Goal: Transaction & Acquisition: Purchase product/service

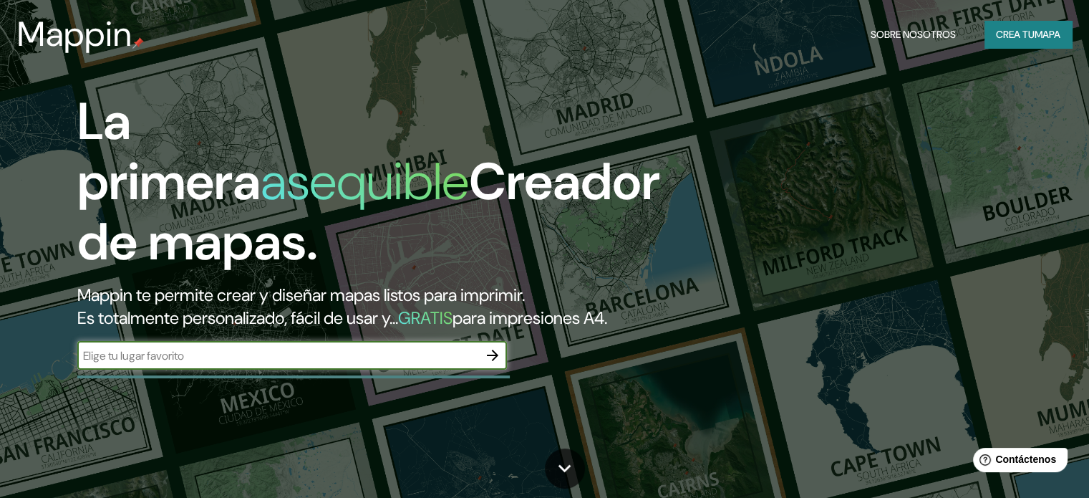
click at [382, 364] on input "text" at bounding box center [277, 355] width 401 height 16
type input "carcasona"
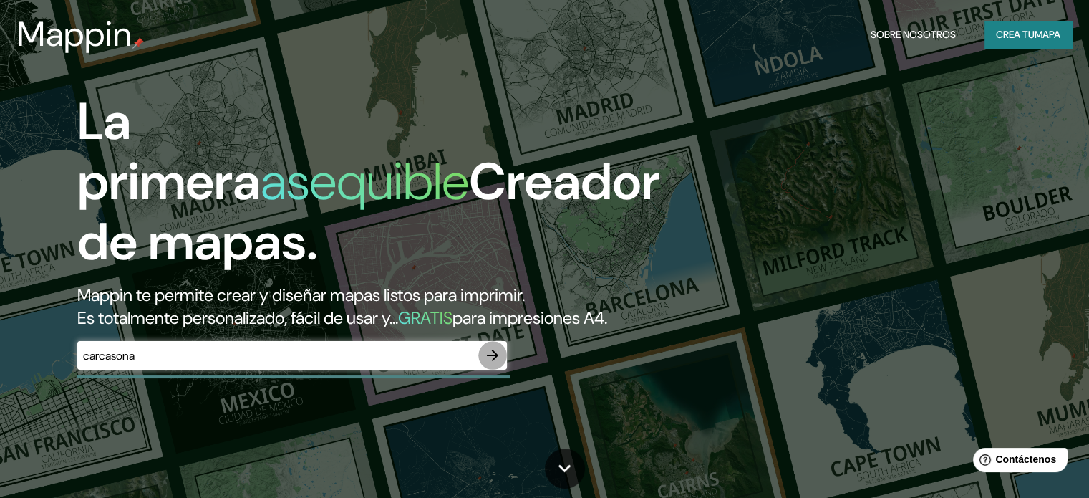
click at [493, 364] on icon "button" at bounding box center [492, 354] width 17 height 17
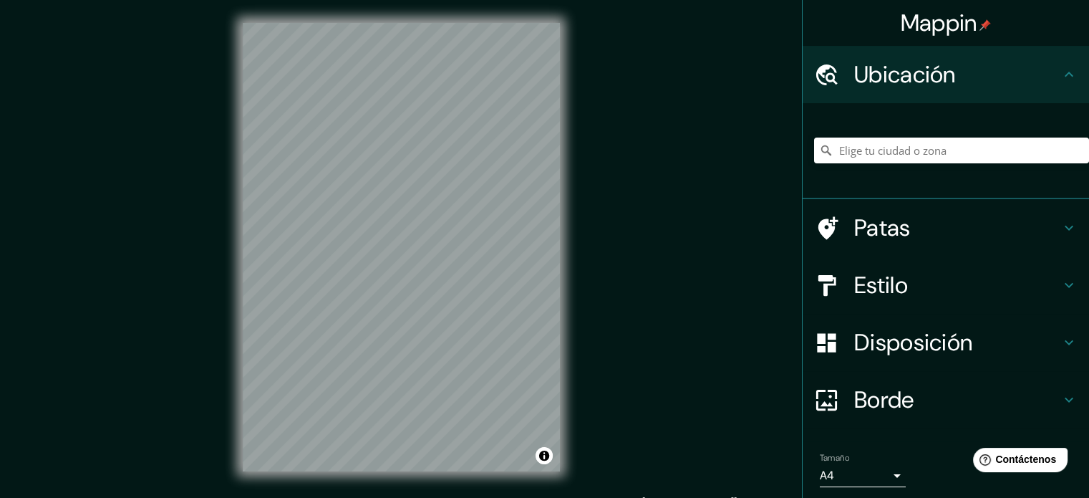
click at [598, 279] on div "Mappin Ubicación Patas Estilo Disposición Borde Elige un borde. Consejo : puede…" at bounding box center [544, 258] width 1089 height 517
click at [871, 131] on div at bounding box center [951, 151] width 275 height 72
click at [873, 144] on input "Elige tu ciudad o zona" at bounding box center [951, 150] width 275 height 26
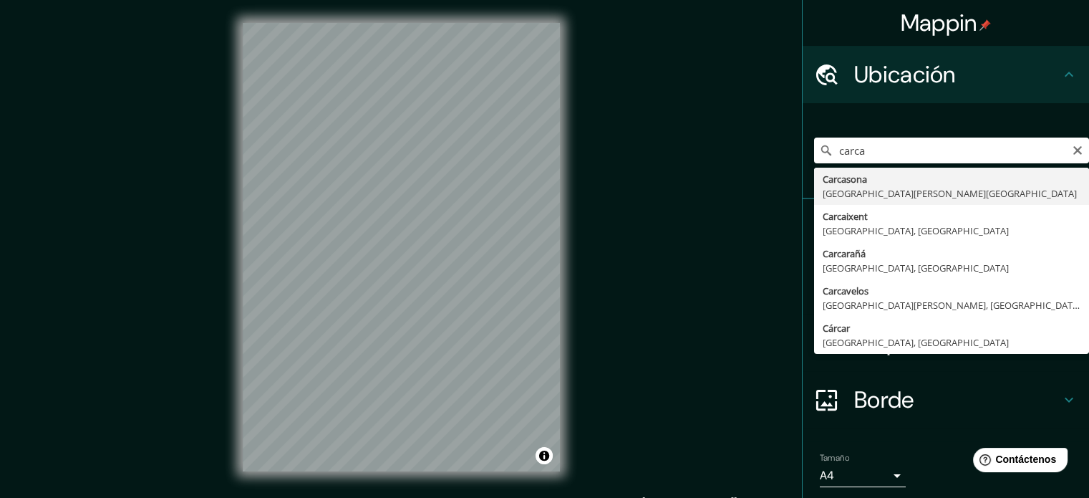
type input "Carcasona, [GEOGRAPHIC_DATA][PERSON_NAME][GEOGRAPHIC_DATA]"
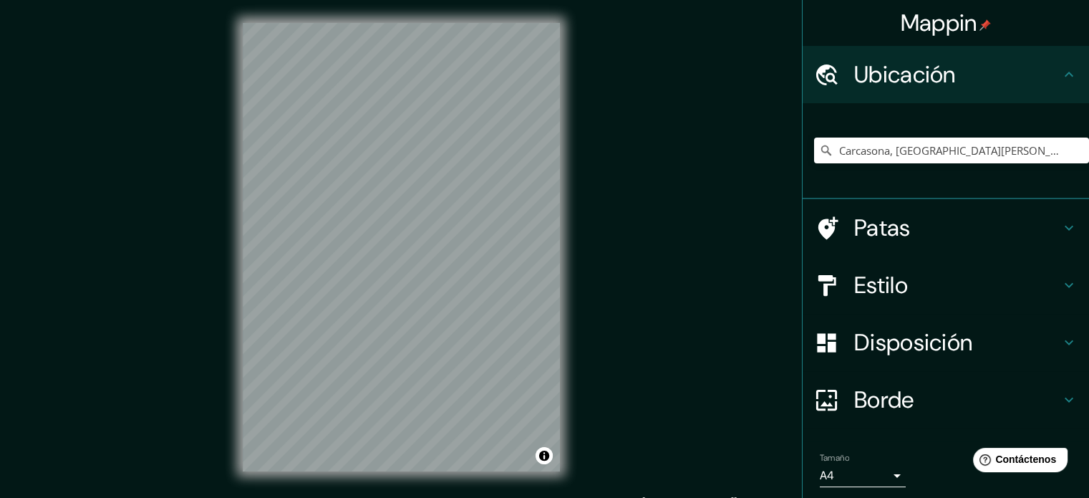
click at [882, 287] on font "Estilo" at bounding box center [881, 285] width 54 height 30
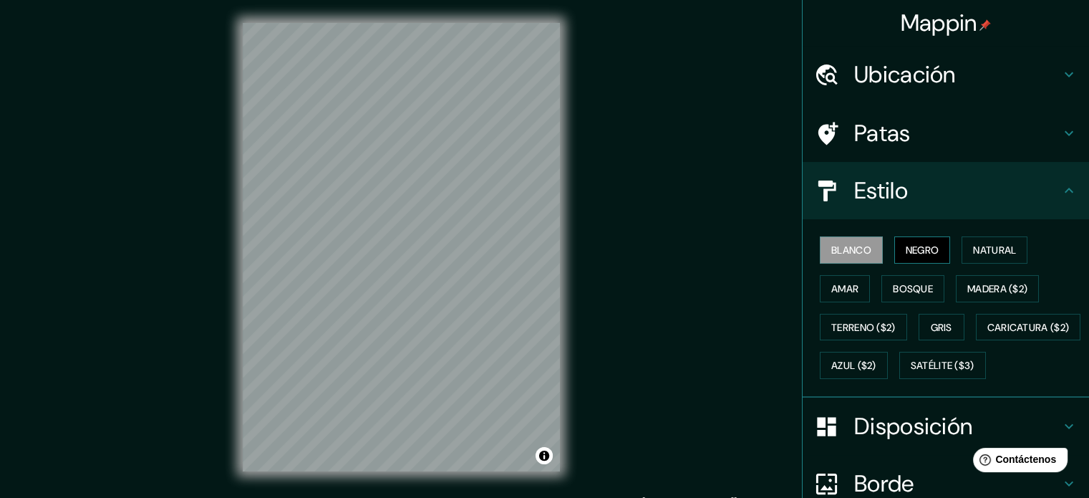
click at [908, 254] on font "Negro" at bounding box center [923, 249] width 34 height 13
click at [992, 246] on font "Natural" at bounding box center [994, 249] width 43 height 13
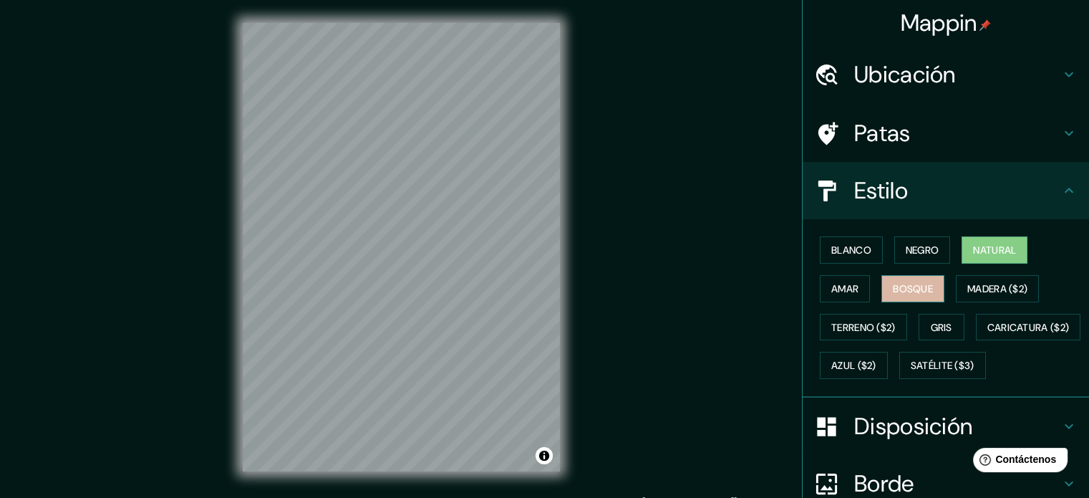
click at [881, 288] on button "Bosque" at bounding box center [912, 288] width 63 height 27
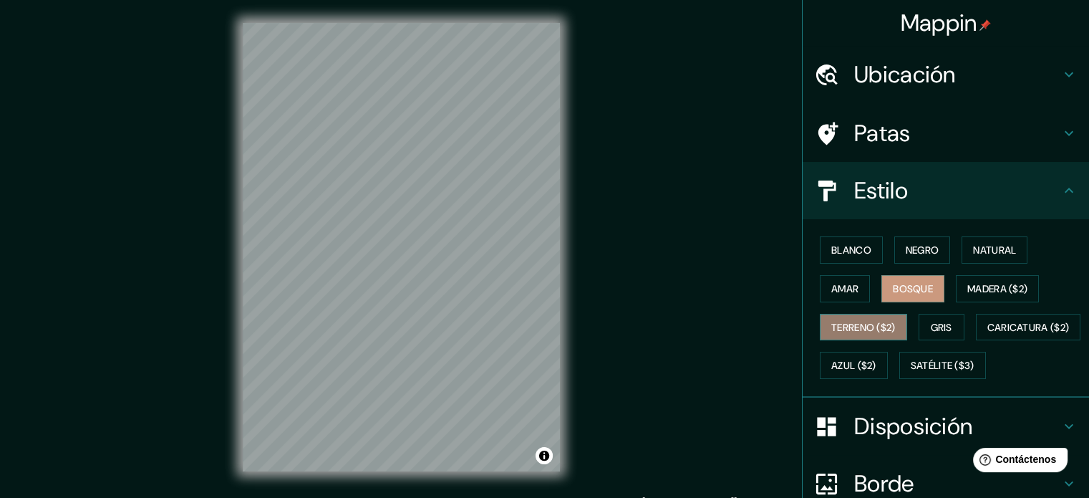
click at [869, 337] on button "Terreno ($2)" at bounding box center [863, 327] width 87 height 27
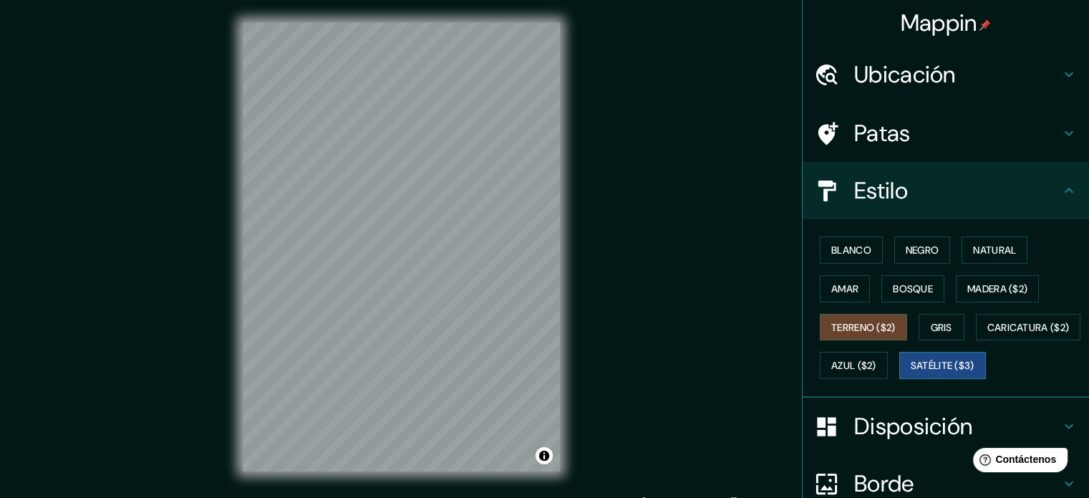
click at [911, 372] on font "Satélite ($3)" at bounding box center [943, 365] width 64 height 13
click at [876, 366] on font "Azul ($2)" at bounding box center [853, 365] width 45 height 13
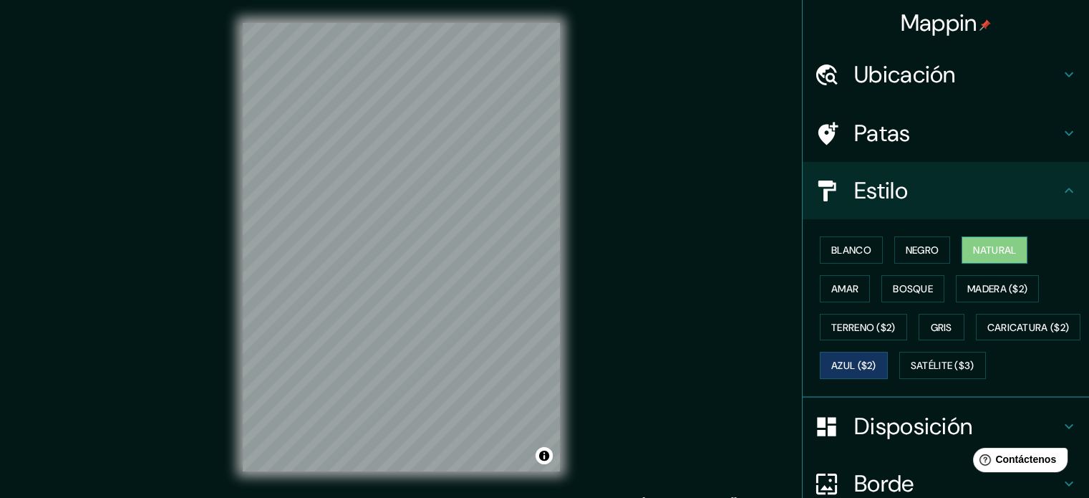
click at [997, 246] on font "Natural" at bounding box center [994, 249] width 43 height 13
